Goal: Information Seeking & Learning: Find specific fact

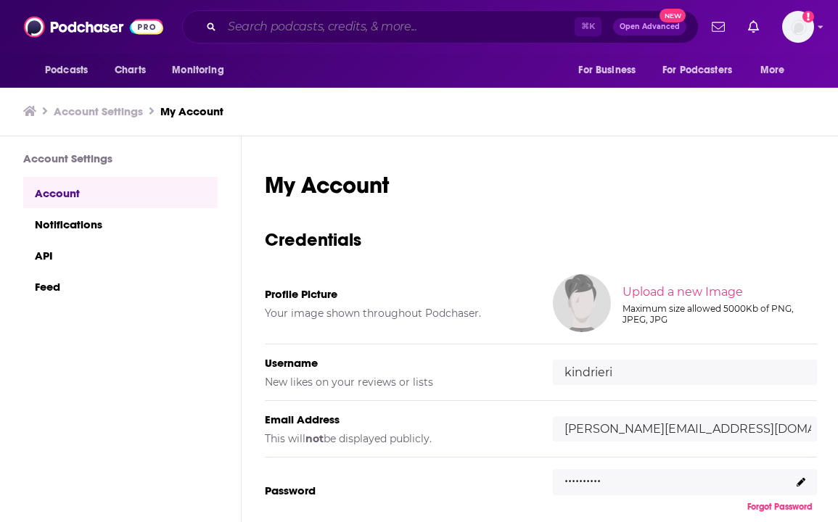
click at [353, 36] on input "Search podcasts, credits, & more..." at bounding box center [398, 26] width 353 height 23
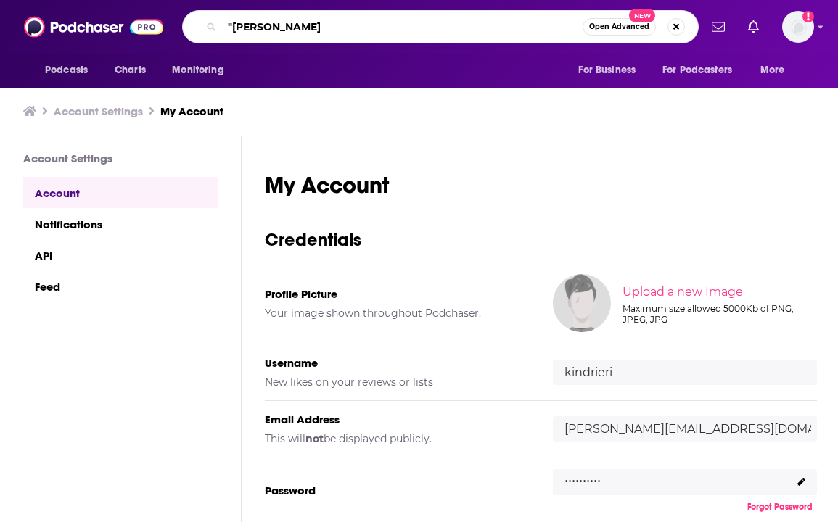
type input ""[PERSON_NAME]""
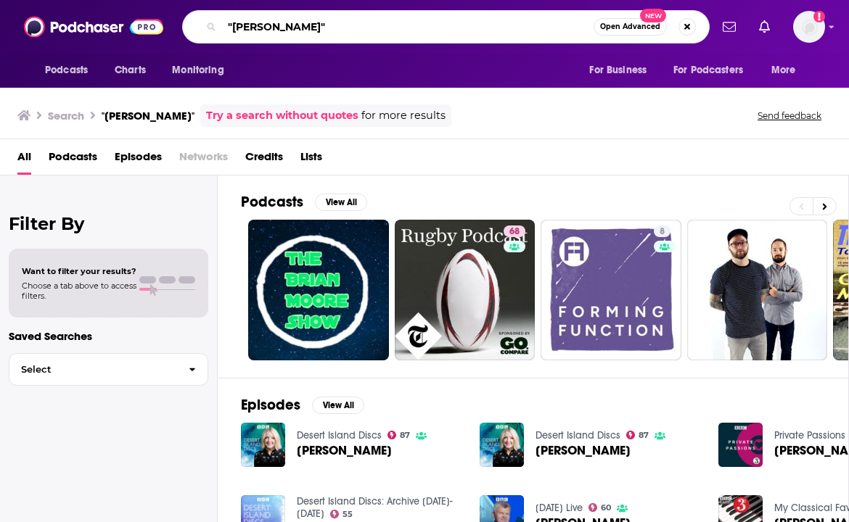
click at [334, 27] on input ""[PERSON_NAME]"" at bounding box center [407, 26] width 371 height 23
type input ""[PERSON_NAME]" + Voxel"
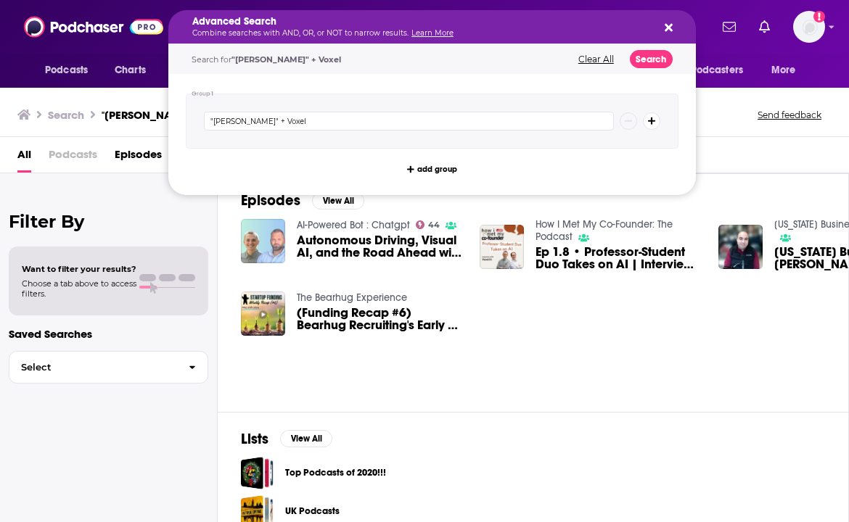
drag, startPoint x: 297, startPoint y: 28, endPoint x: 251, endPoint y: 25, distance: 46.5
click at [673, 26] on div "Advanced Search Combine searches with AND, OR, or NOT to narrow results. Learn …" at bounding box center [431, 26] width 527 height 33
click at [667, 25] on icon "Search podcasts, credits, & more..." at bounding box center [669, 28] width 8 height 8
drag, startPoint x: 296, startPoint y: 29, endPoint x: 255, endPoint y: 27, distance: 41.4
click at [669, 23] on icon "Search podcasts, credits, & more..." at bounding box center [669, 28] width 8 height 12
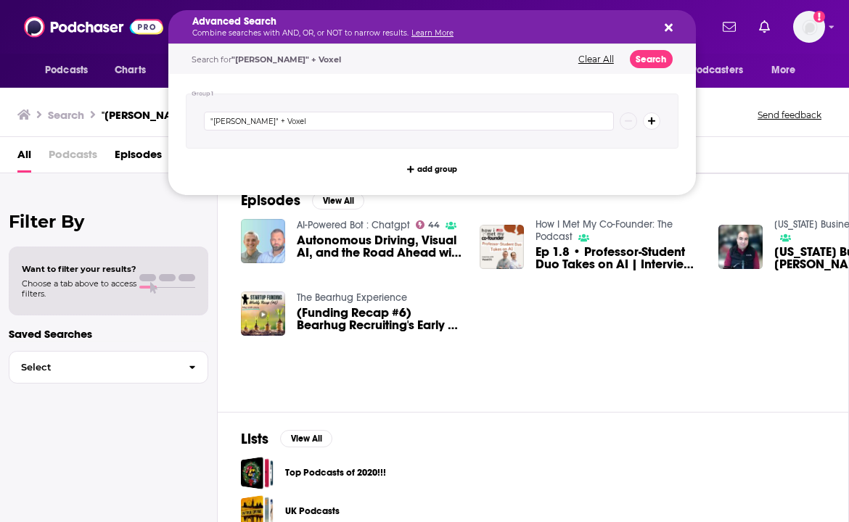
click at [663, 31] on button "Search podcasts, credits, & more..." at bounding box center [666, 27] width 12 height 12
click at [256, 120] on input ""[PERSON_NAME]" + Voxel" at bounding box center [409, 121] width 410 height 19
type input ""[PERSON_NAME]" + Voxel"
click at [355, 118] on input ""[PERSON_NAME]" + Voxel" at bounding box center [409, 121] width 410 height 19
click at [653, 61] on button "Search" at bounding box center [651, 59] width 43 height 18
